Goal: Understand process/instructions: Learn how to perform a task or action

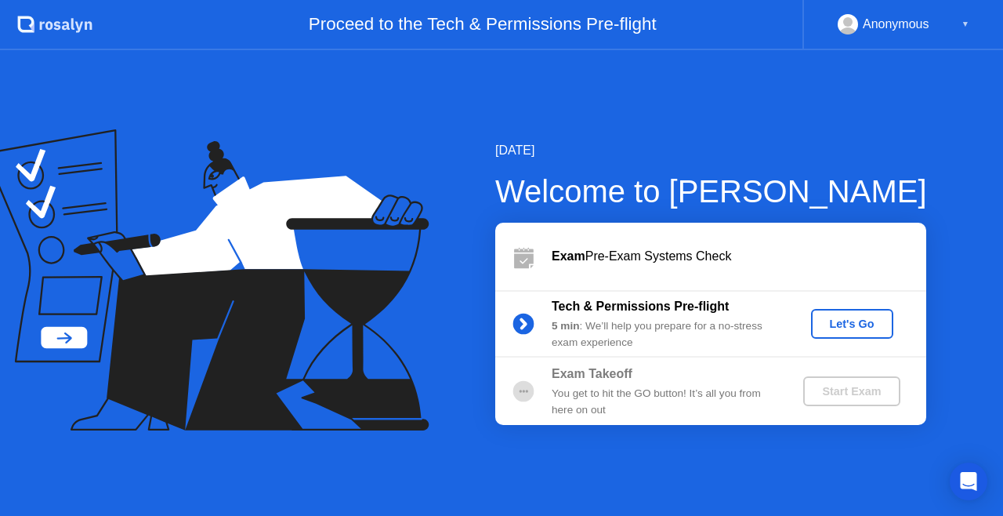
click at [849, 323] on div "Let's Go" at bounding box center [853, 323] width 70 height 13
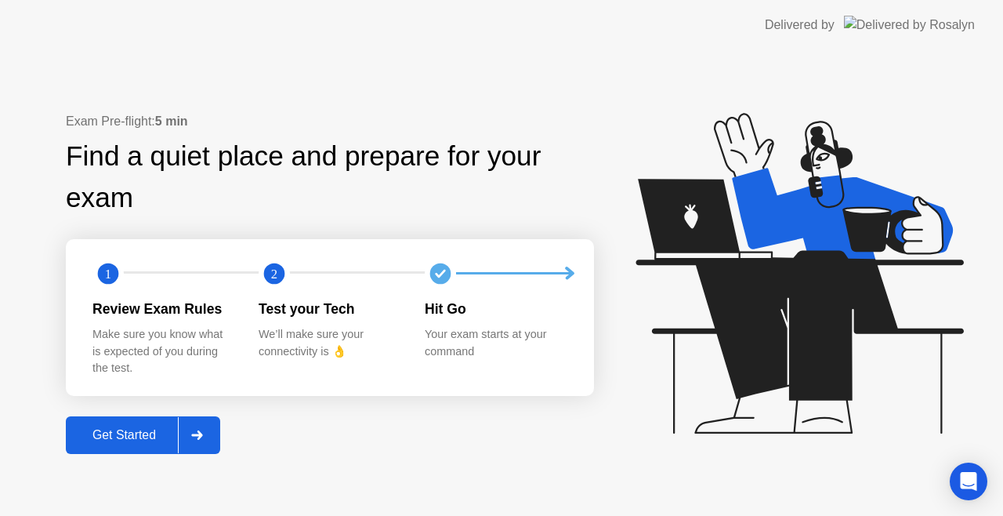
click at [130, 435] on div "Get Started" at bounding box center [124, 435] width 107 height 14
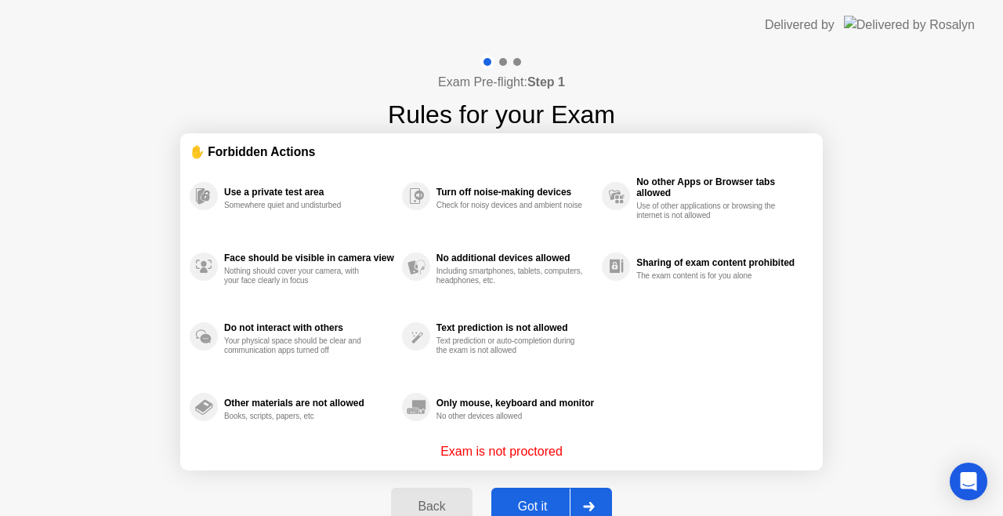
click at [535, 496] on button "Got it" at bounding box center [552, 507] width 121 height 38
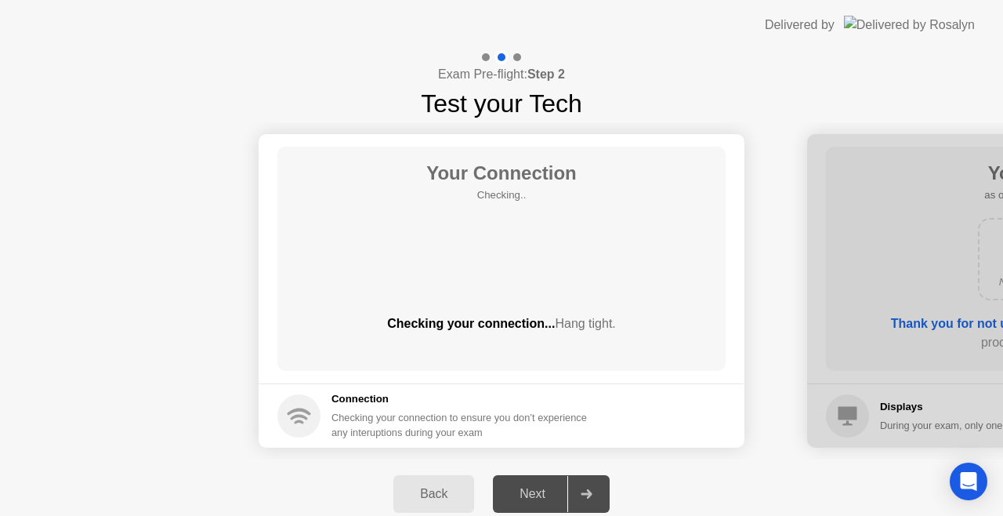
click at [556, 228] on div "Your Connection Checking.. Checking your connection... Hang tight." at bounding box center [502, 259] width 448 height 224
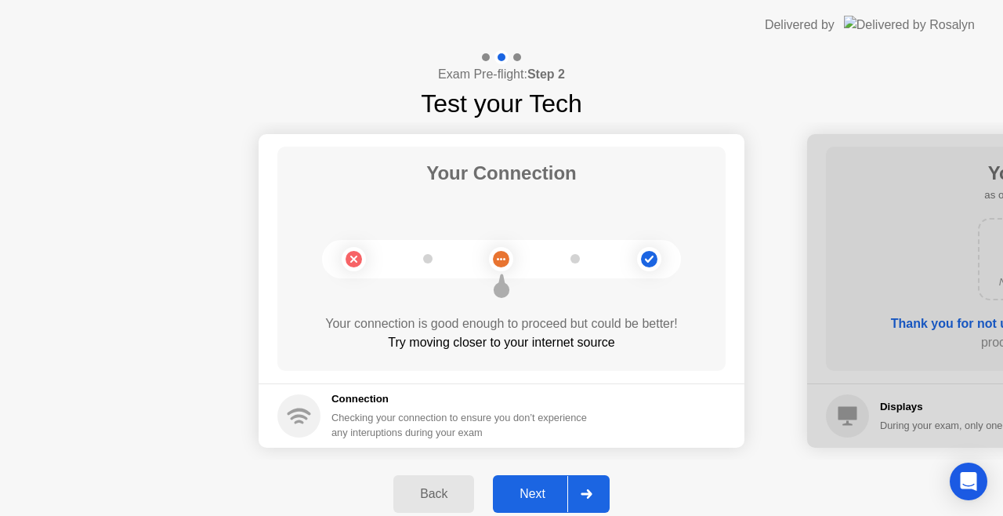
click at [445, 489] on div "Back" at bounding box center [433, 494] width 71 height 14
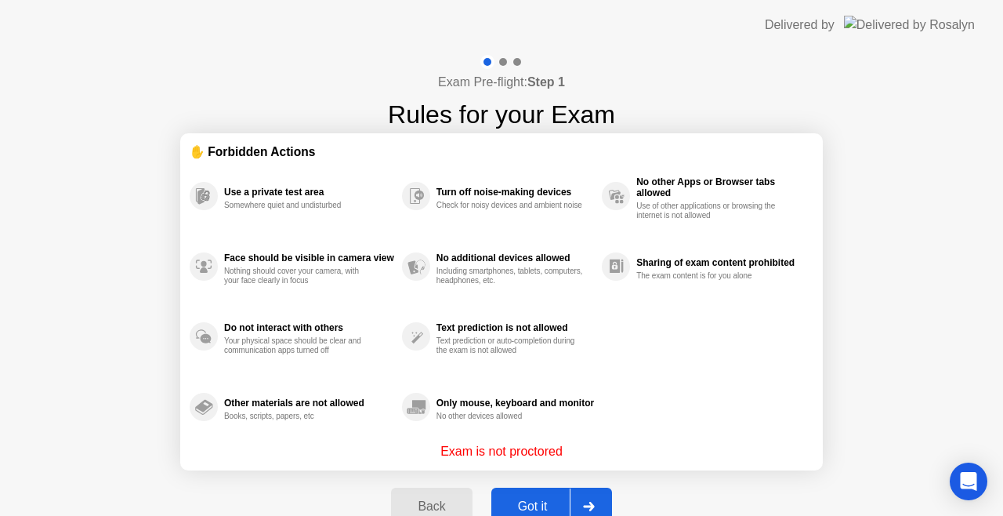
click at [523, 499] on div "Got it" at bounding box center [533, 506] width 74 height 14
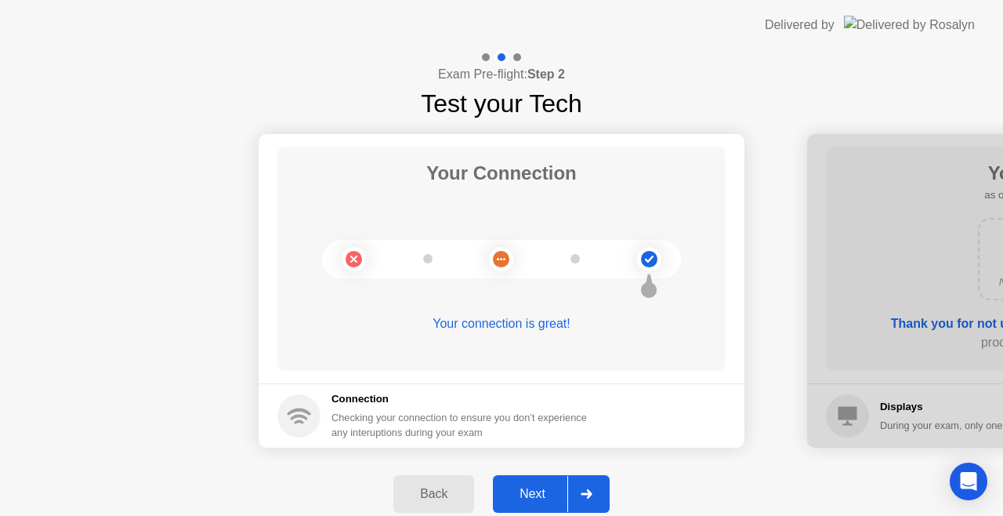
click at [539, 488] on div "Next" at bounding box center [533, 494] width 70 height 14
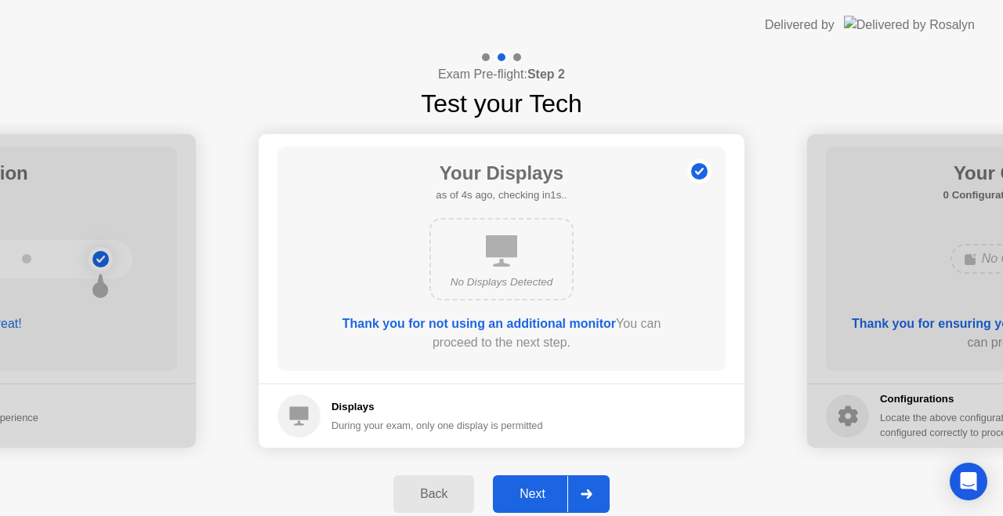
click at [539, 488] on div "Next" at bounding box center [533, 494] width 70 height 14
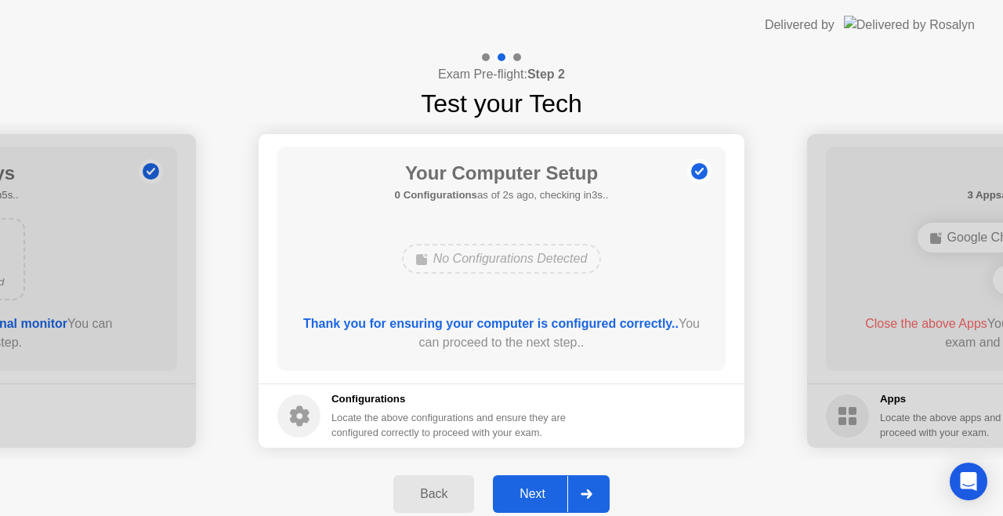
click at [538, 489] on div "Next" at bounding box center [533, 494] width 70 height 14
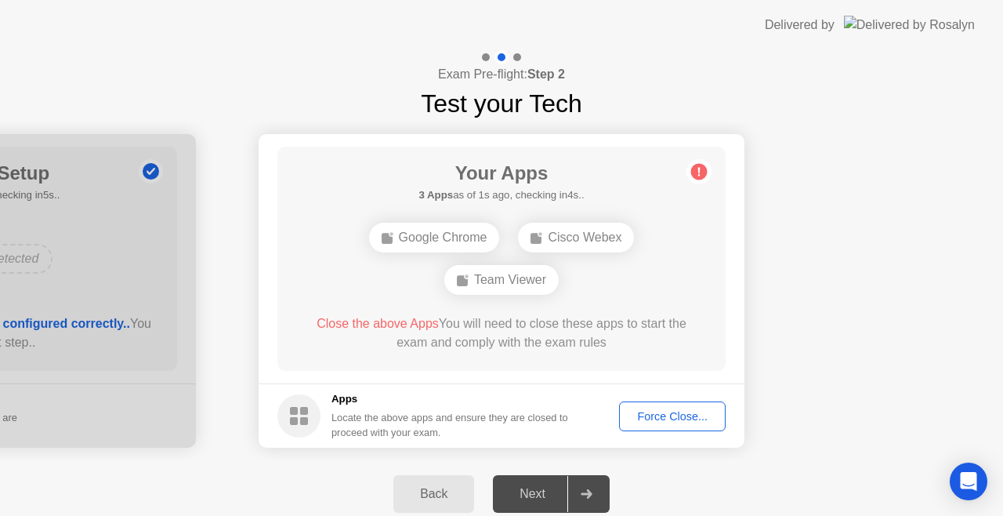
click at [538, 489] on div "Next" at bounding box center [533, 494] width 70 height 14
click at [671, 416] on div "Force Close..." at bounding box center [673, 416] width 96 height 13
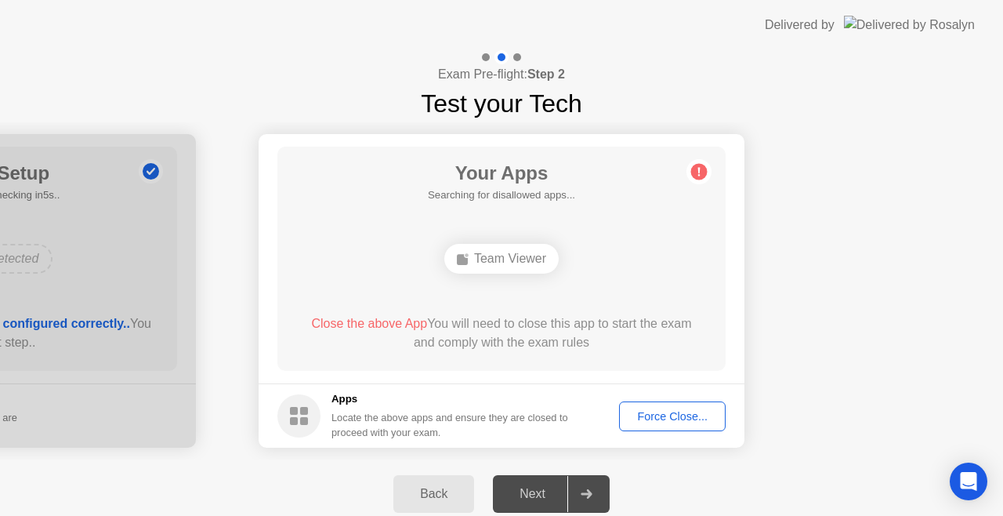
click at [416, 492] on div "Back" at bounding box center [433, 494] width 71 height 14
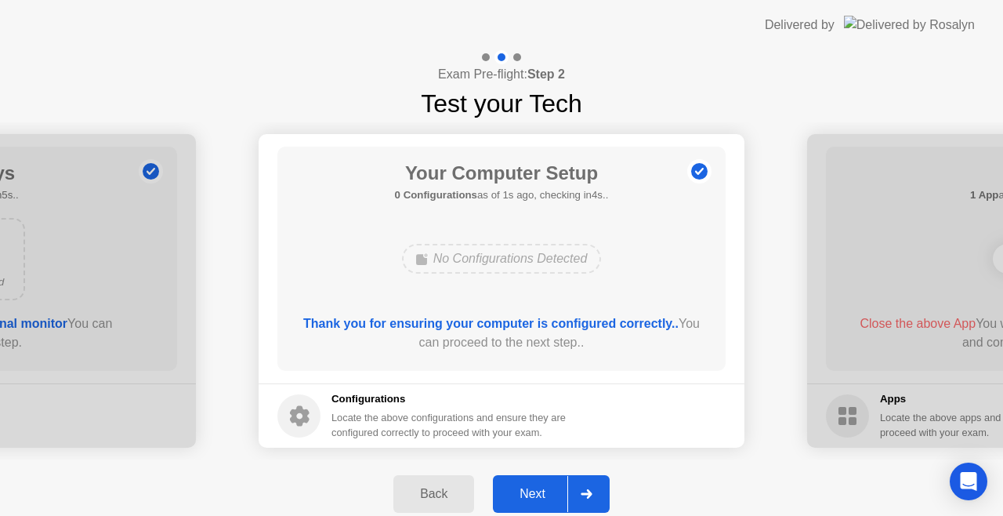
click at [534, 491] on div "Next" at bounding box center [533, 494] width 70 height 14
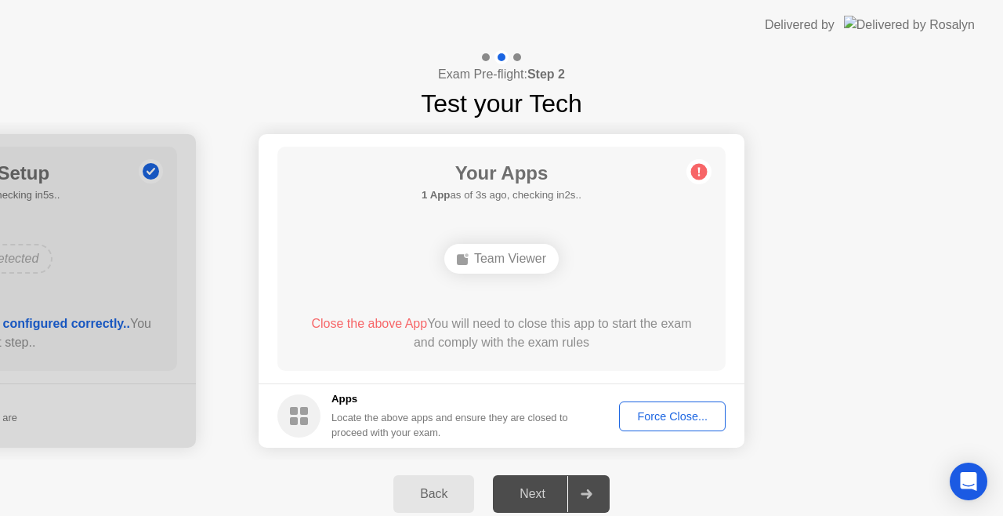
click at [699, 171] on icon at bounding box center [699, 172] width 2 height 9
click at [665, 416] on div "Force Close..." at bounding box center [673, 416] width 96 height 13
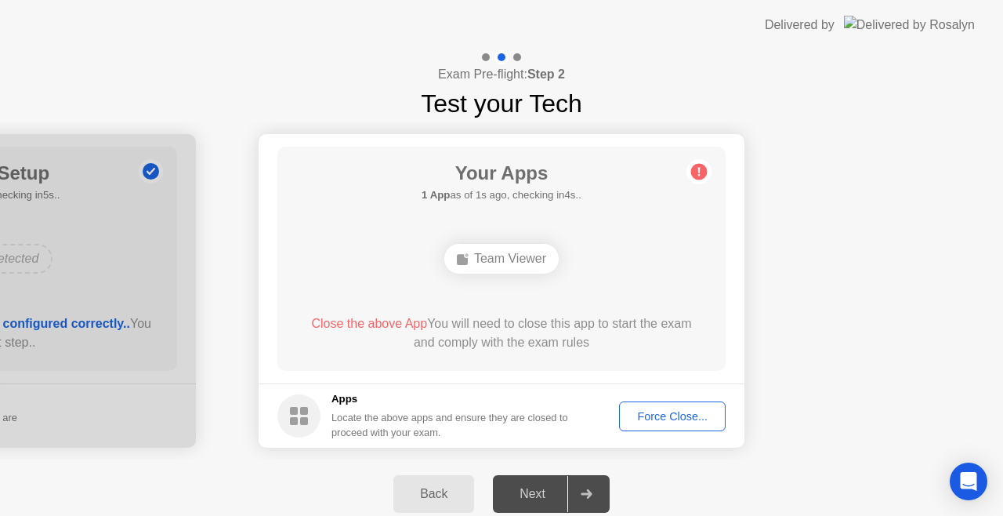
click at [434, 492] on div "Back" at bounding box center [433, 494] width 71 height 14
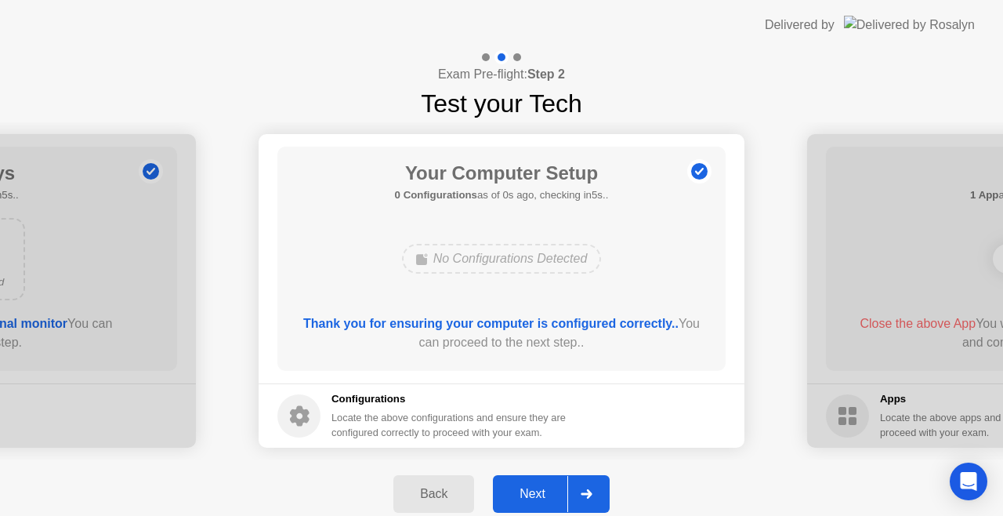
click at [535, 487] on div "Next" at bounding box center [533, 494] width 70 height 14
